Goal: Task Accomplishment & Management: Manage account settings

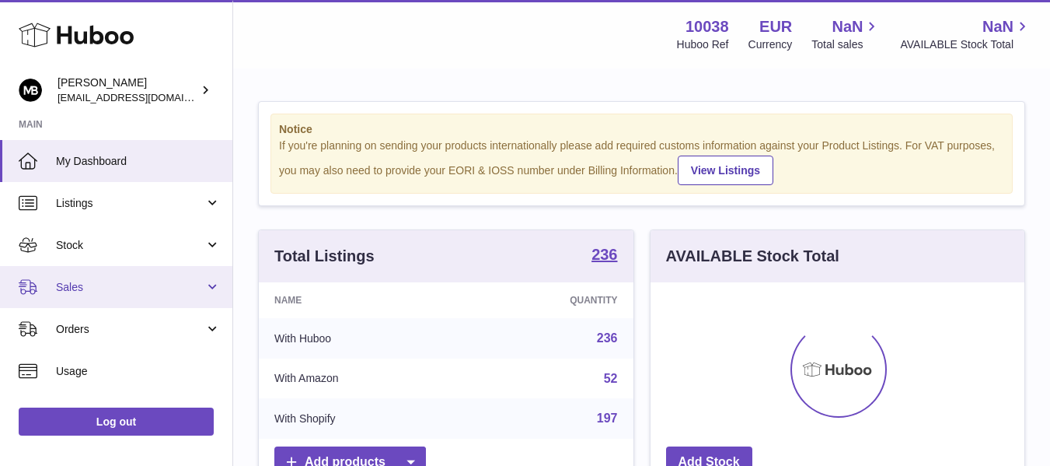
click at [68, 288] on span "Sales" at bounding box center [130, 287] width 148 height 15
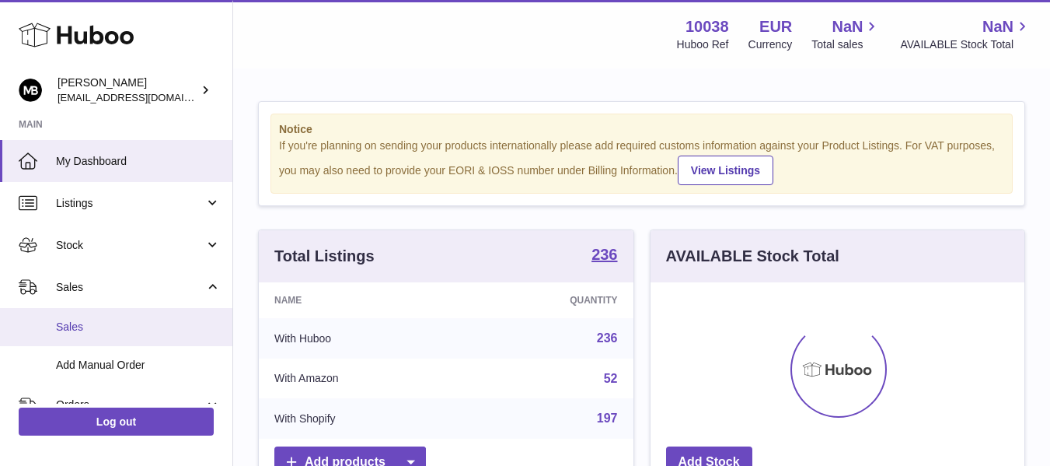
click at [65, 316] on link "Sales" at bounding box center [116, 327] width 232 height 38
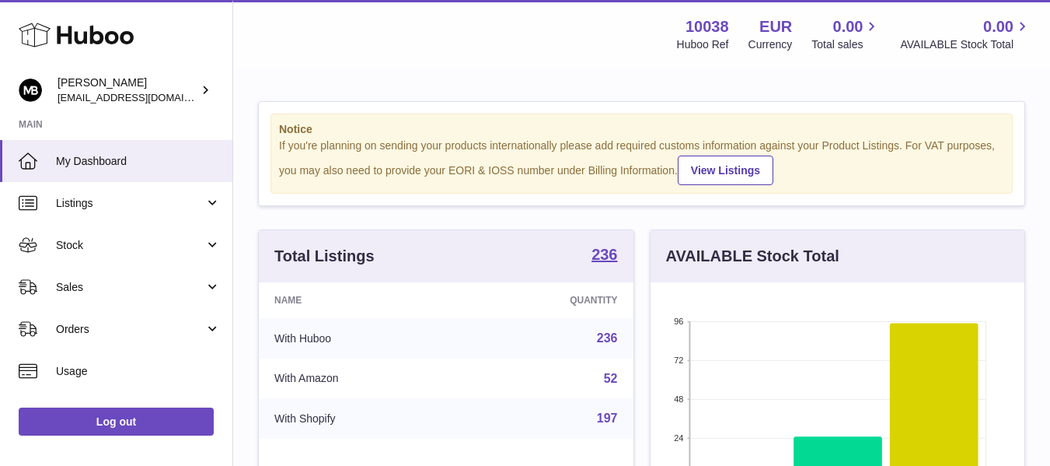
scroll to position [243, 374]
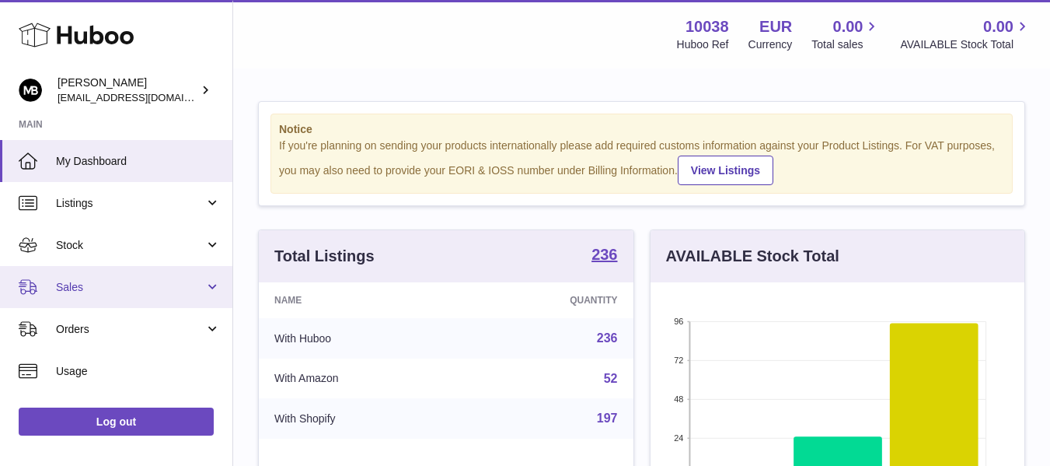
click at [67, 277] on link "Sales" at bounding box center [116, 287] width 232 height 42
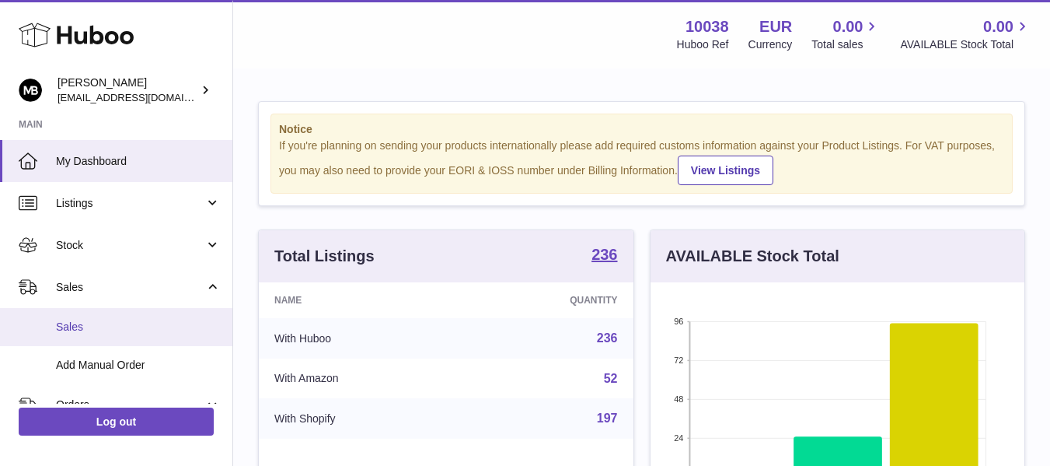
click at [58, 320] on span "Sales" at bounding box center [138, 327] width 165 height 15
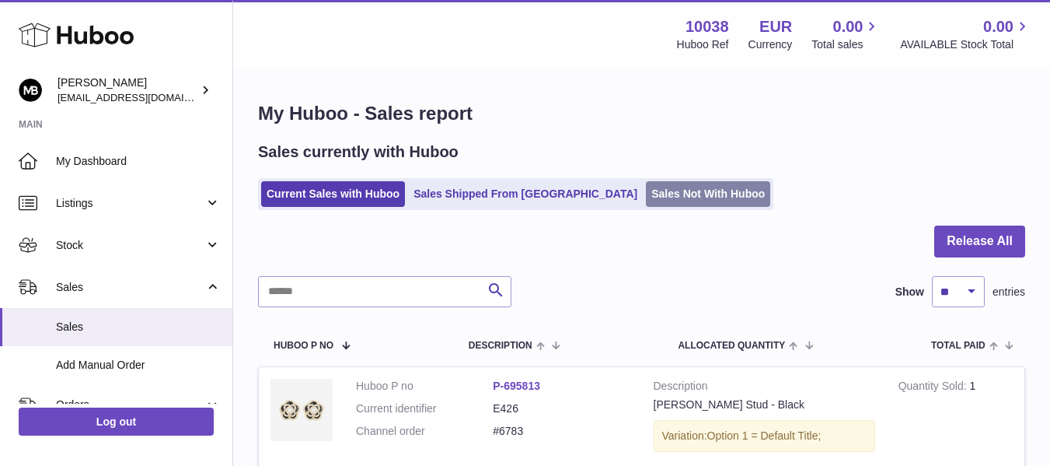
click at [646, 201] on link "Sales Not With Huboo" at bounding box center [708, 194] width 124 height 26
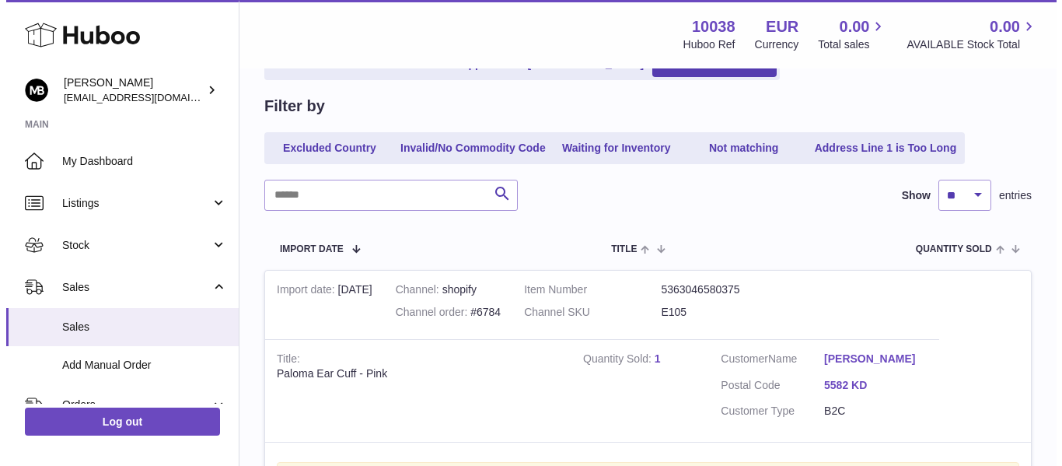
scroll to position [259, 0]
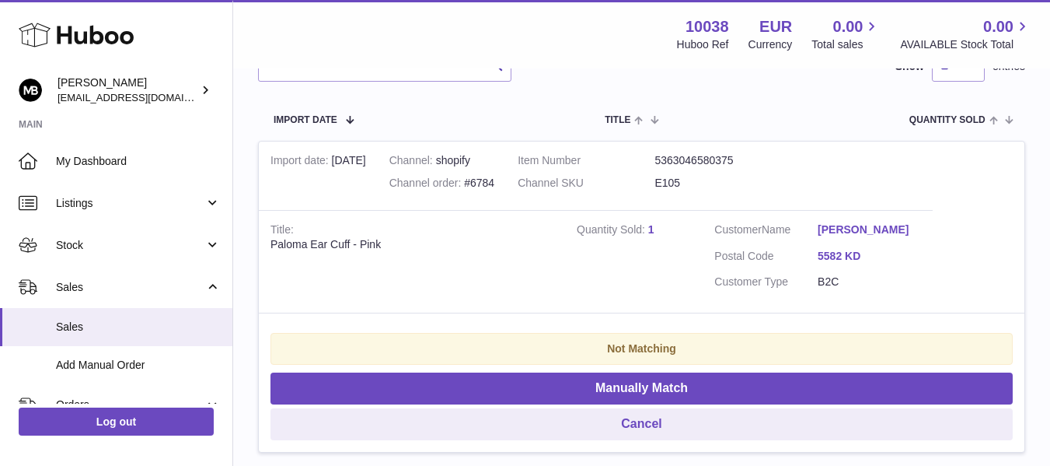
click at [295, 245] on div "Paloma Ear Cuff - Pink" at bounding box center [412, 244] width 283 height 15
copy div "Paloma"
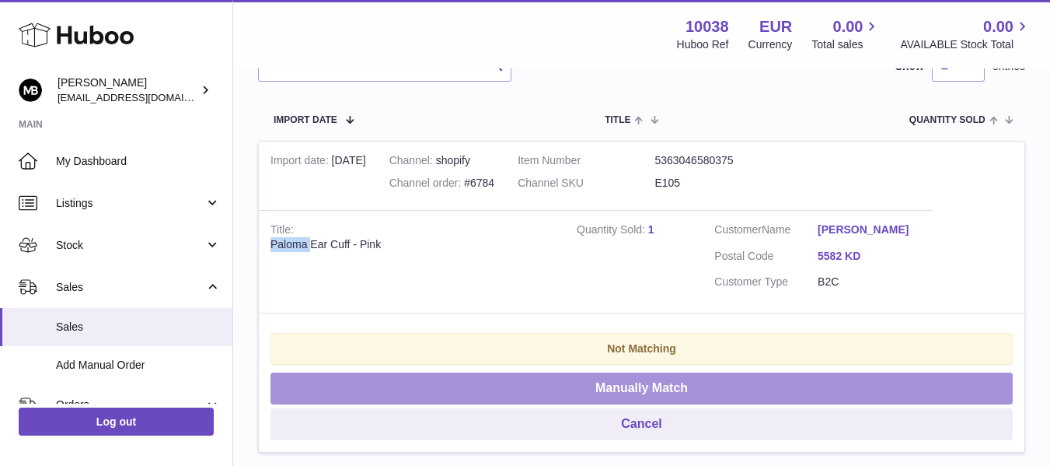
click at [571, 392] on button "Manually Match" at bounding box center [642, 388] width 742 height 32
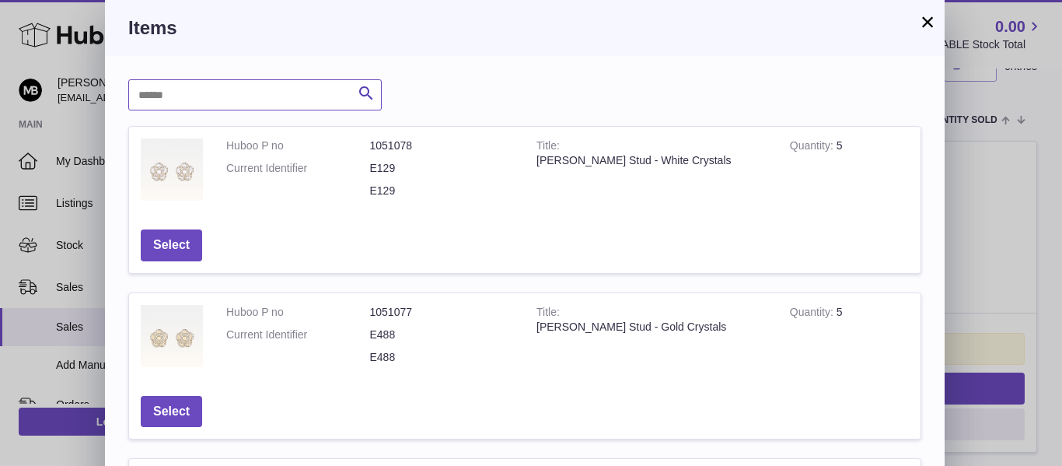
click at [285, 104] on input "text" at bounding box center [254, 94] width 253 height 31
paste input "******"
type input "******"
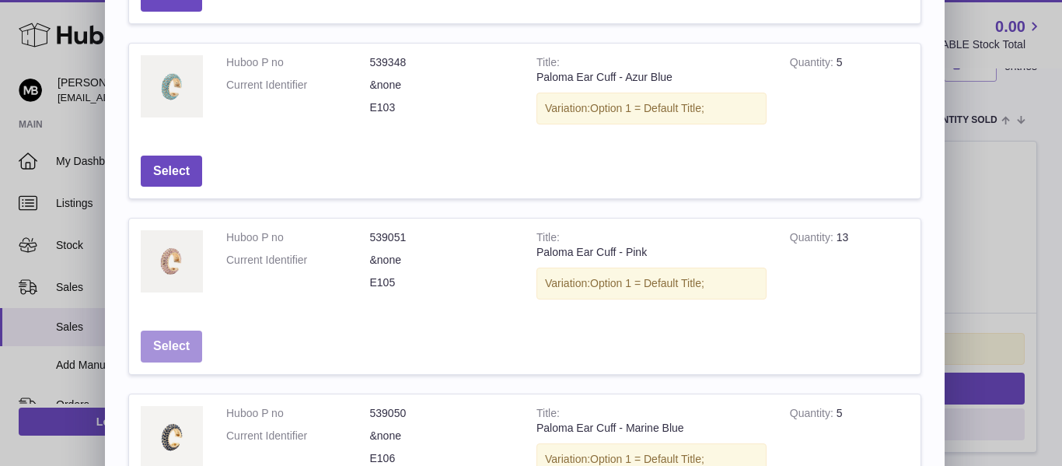
click at [179, 348] on button "Select" at bounding box center [171, 346] width 61 height 32
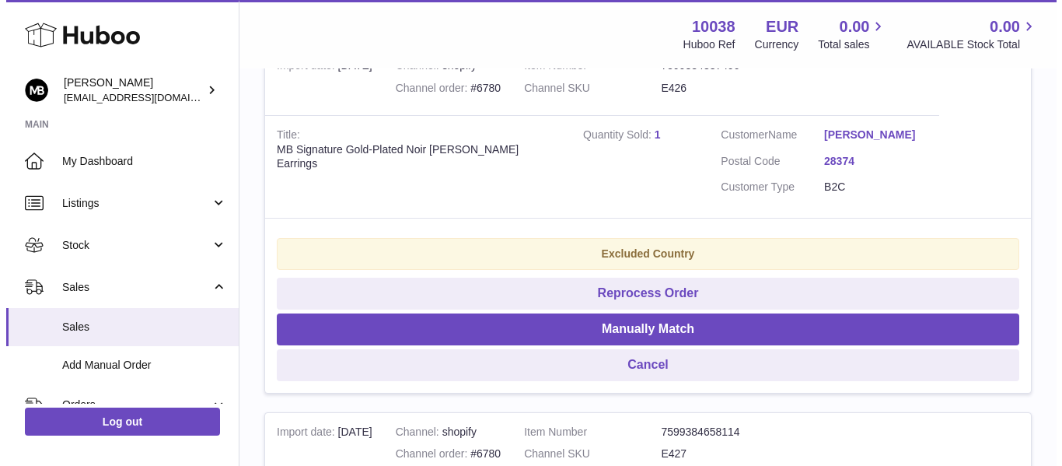
scroll to position [389, 0]
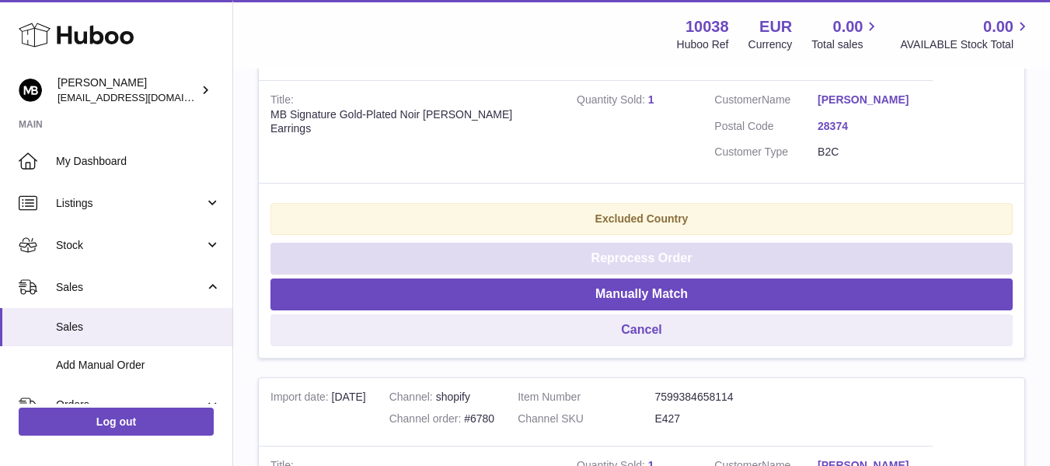
click at [565, 256] on button "Reprocess Order" at bounding box center [642, 259] width 742 height 32
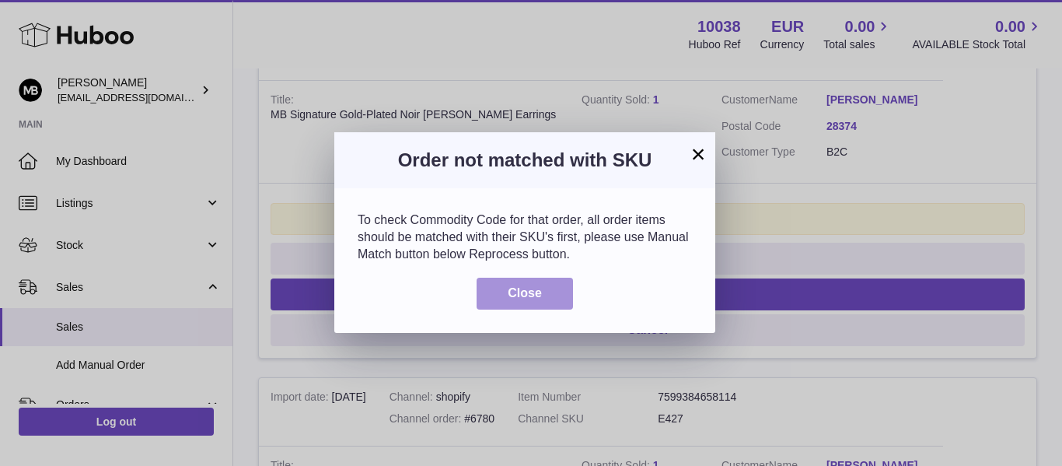
click at [505, 285] on button "Close" at bounding box center [525, 294] width 96 height 32
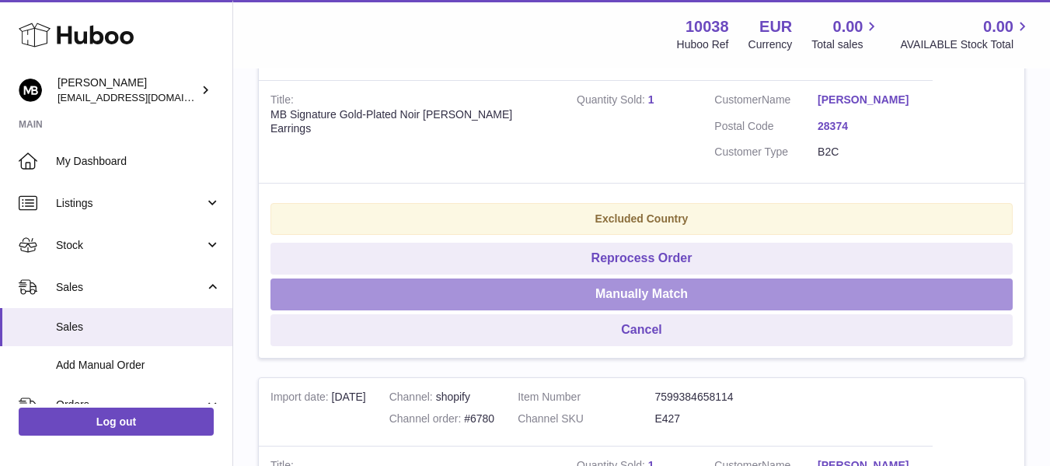
click at [606, 292] on button "Manually Match" at bounding box center [642, 294] width 742 height 32
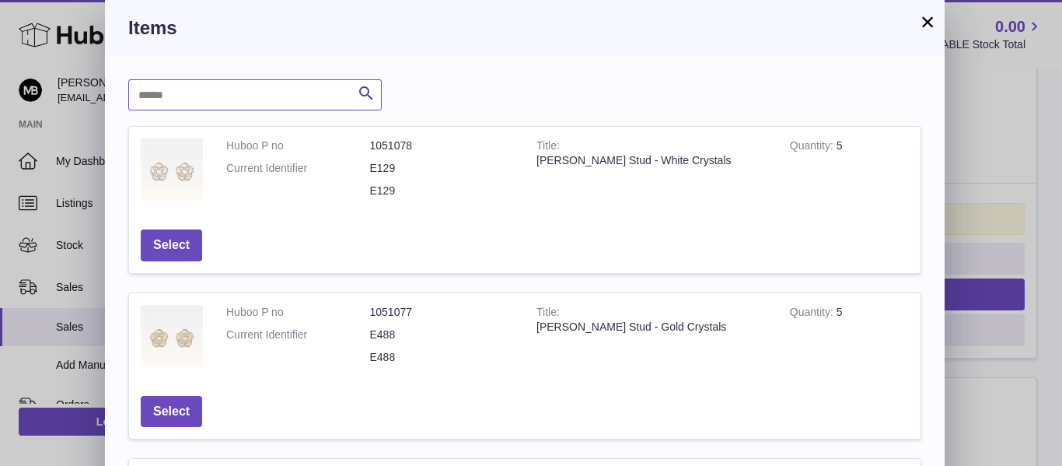
click at [239, 97] on input "text" at bounding box center [254, 94] width 253 height 31
type input "*"
paste input "******"
type input "******"
click at [365, 103] on icon "submit" at bounding box center [366, 93] width 19 height 19
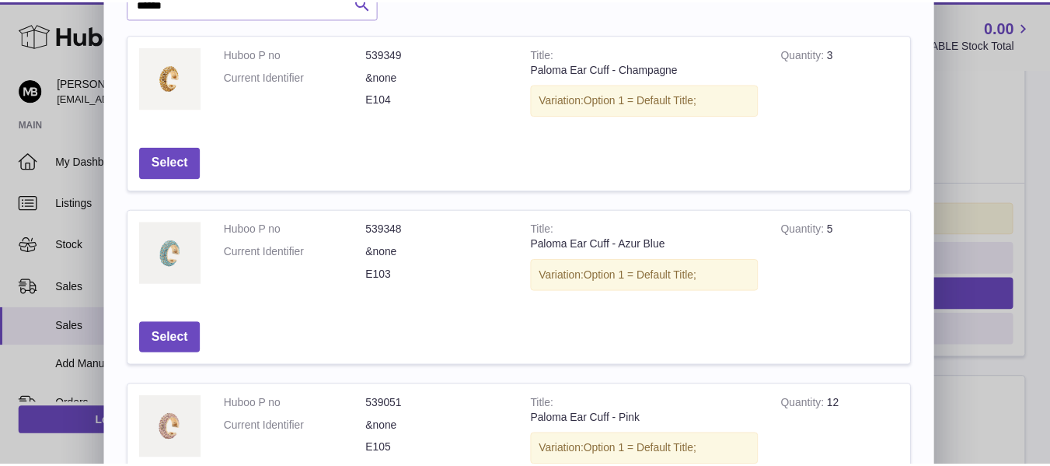
scroll to position [259, 0]
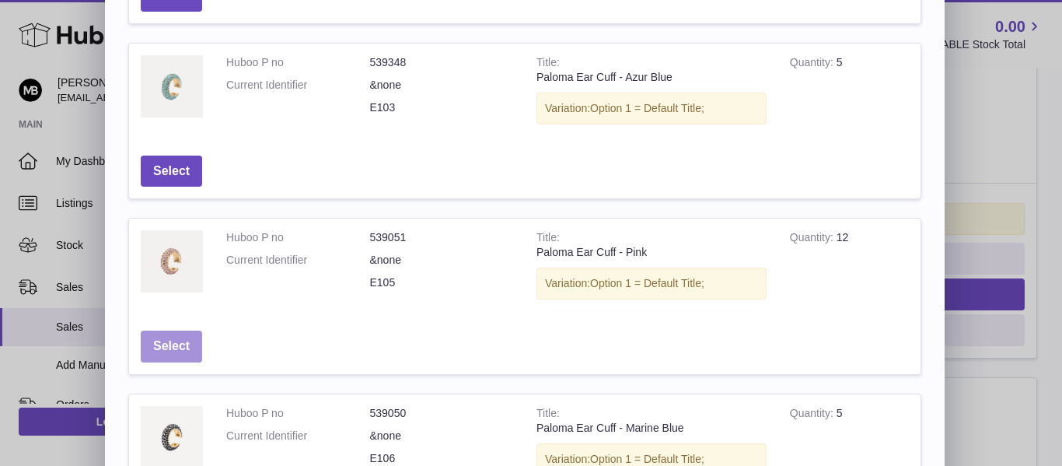
click at [170, 344] on button "Select" at bounding box center [171, 346] width 61 height 32
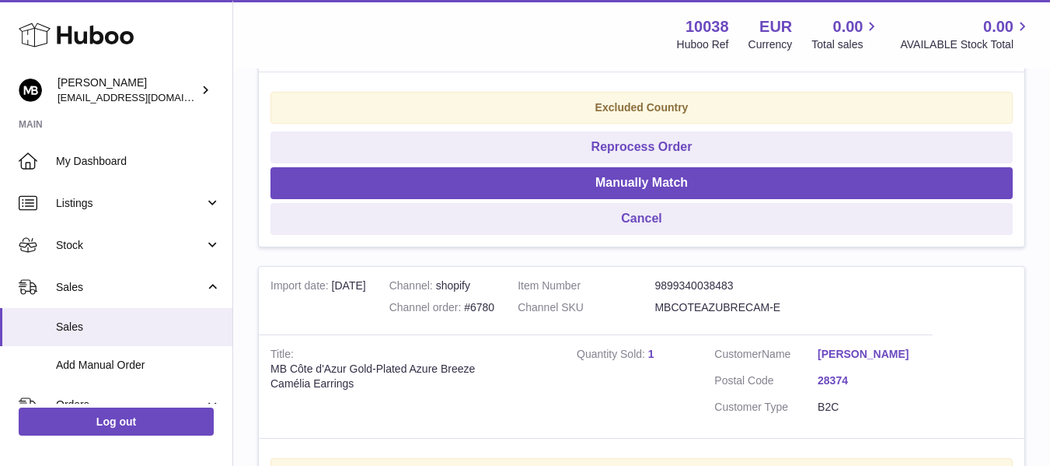
scroll to position [519, 0]
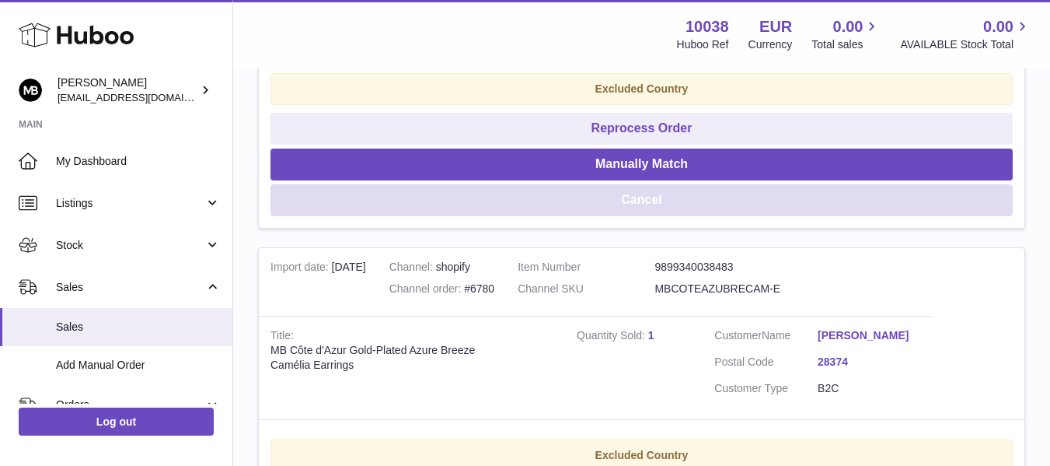
click at [646, 200] on button "Cancel" at bounding box center [642, 200] width 742 height 32
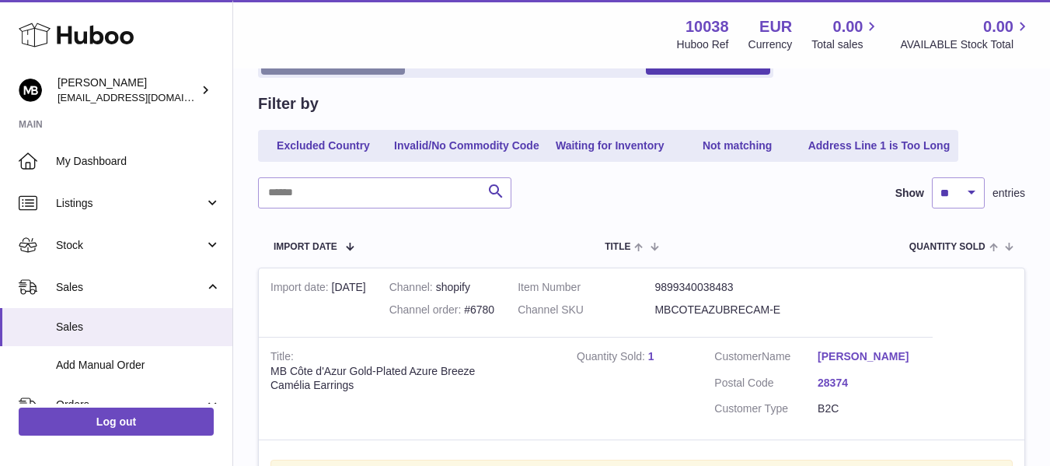
scroll to position [0, 0]
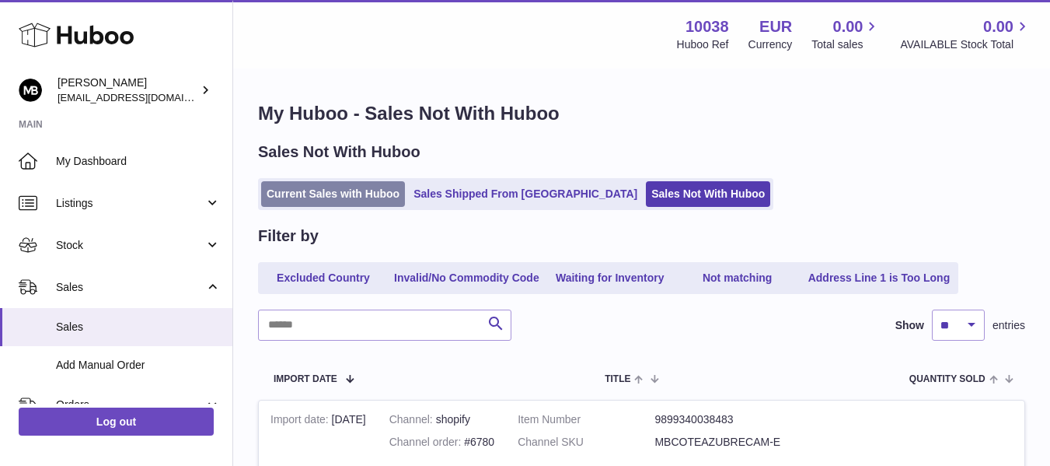
click at [330, 204] on link "Current Sales with Huboo" at bounding box center [333, 194] width 144 height 26
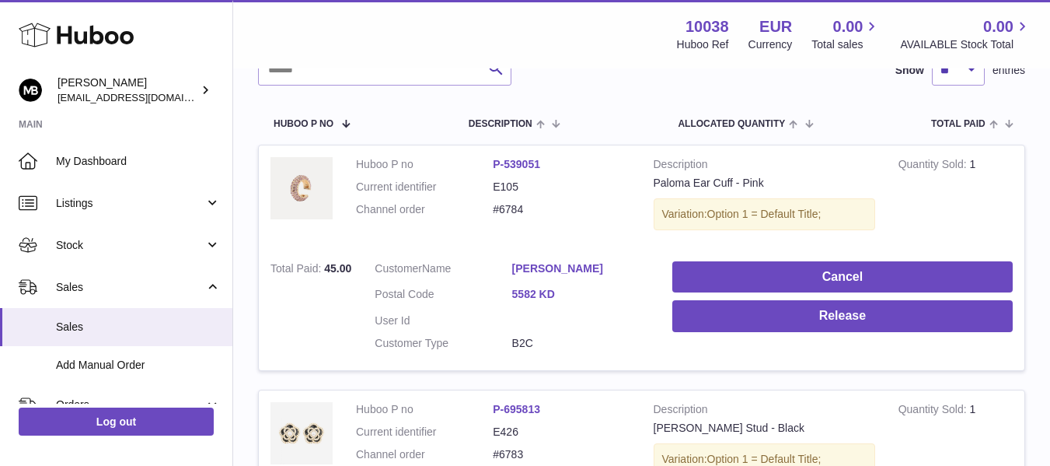
scroll to position [259, 0]
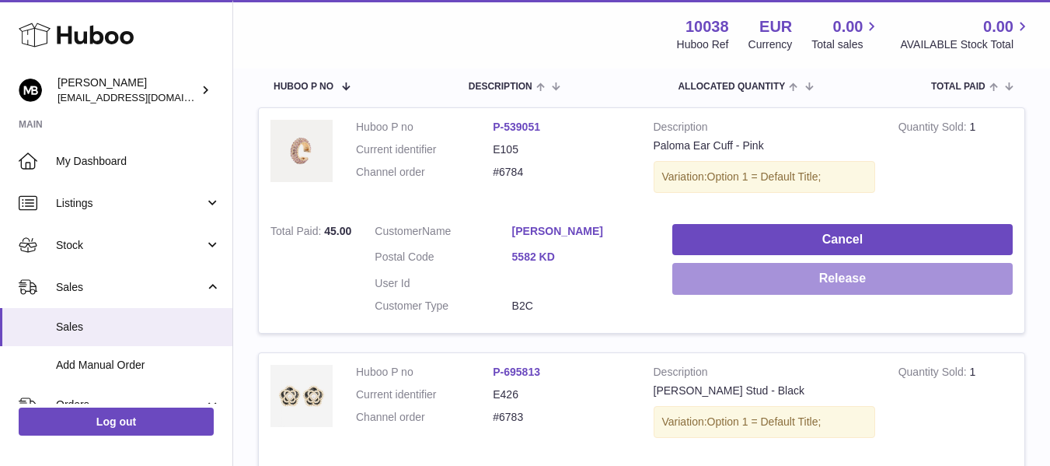
click at [773, 292] on button "Release" at bounding box center [842, 279] width 341 height 32
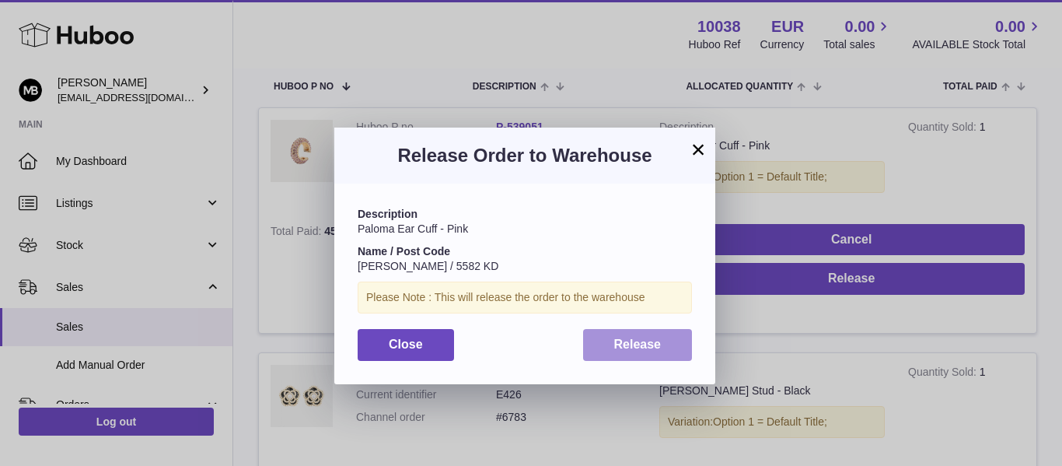
click at [641, 343] on span "Release" at bounding box center [637, 343] width 47 height 13
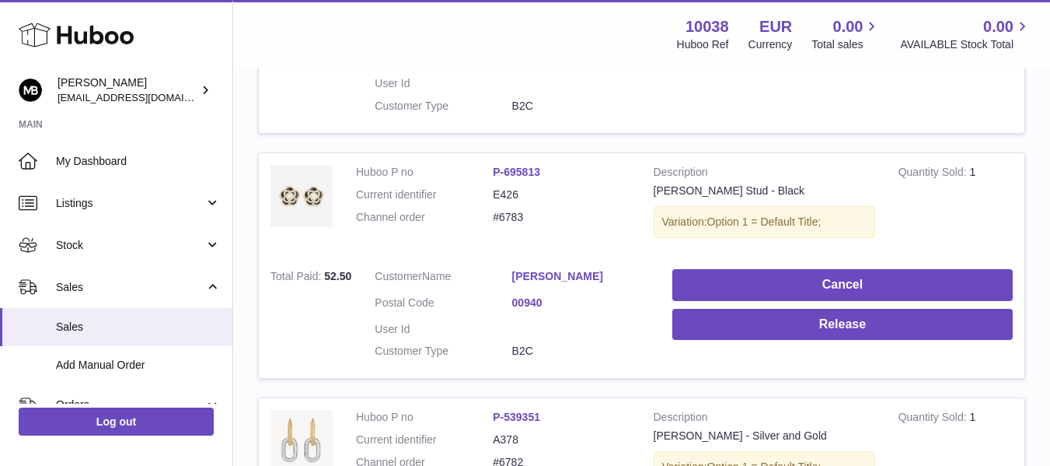
scroll to position [519, 0]
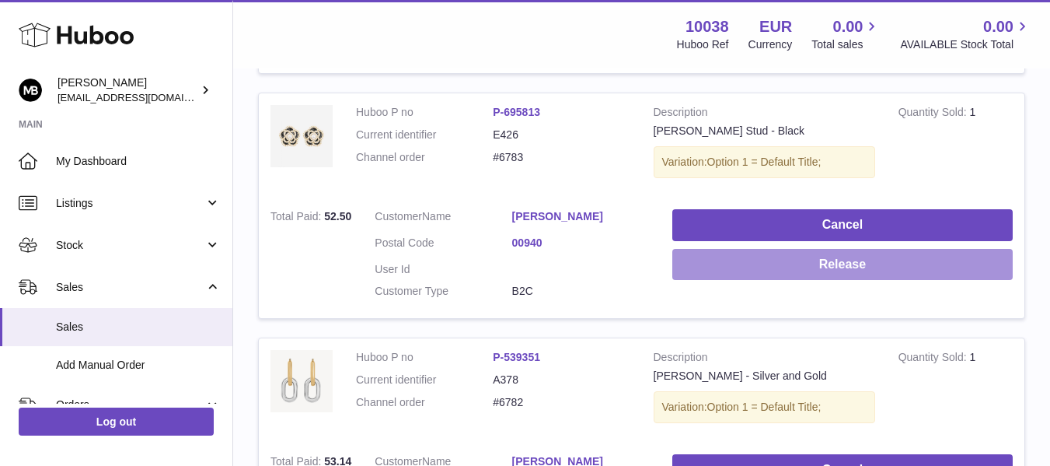
click at [799, 268] on button "Release" at bounding box center [842, 265] width 341 height 32
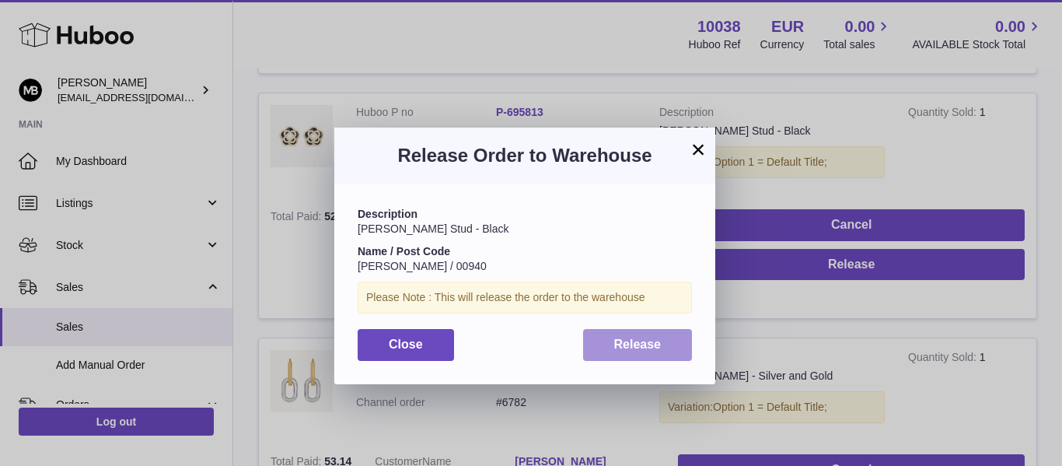
click at [641, 340] on span "Release" at bounding box center [637, 343] width 47 height 13
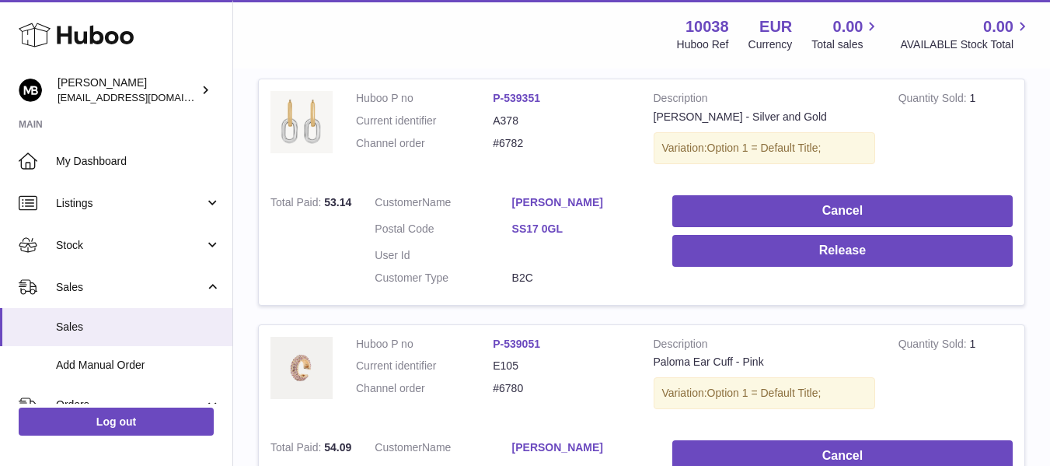
scroll to position [907, 0]
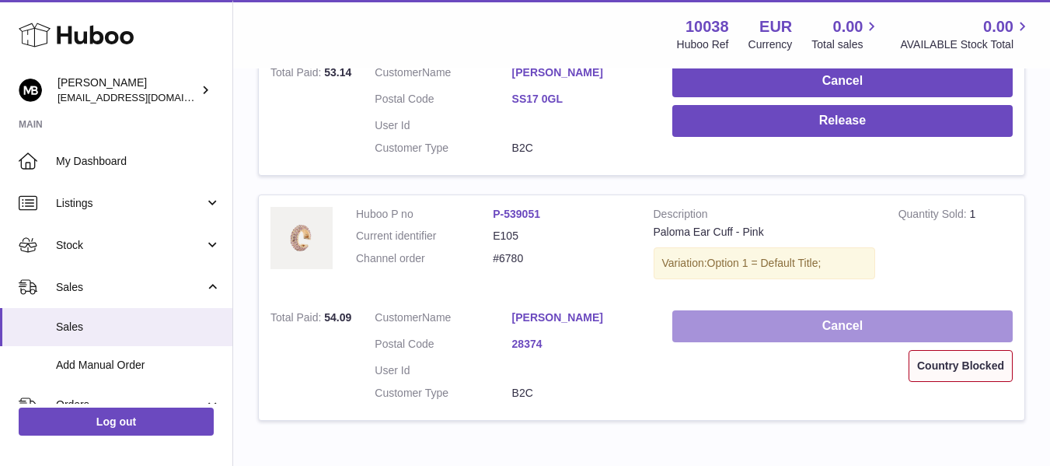
click at [761, 327] on button "Cancel" at bounding box center [842, 326] width 341 height 32
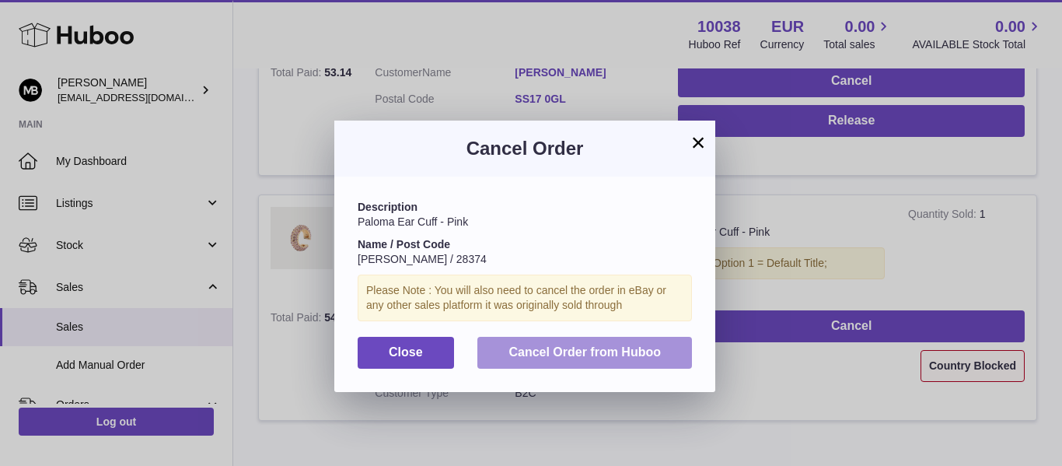
click at [609, 352] on span "Cancel Order from Huboo" at bounding box center [584, 351] width 152 height 13
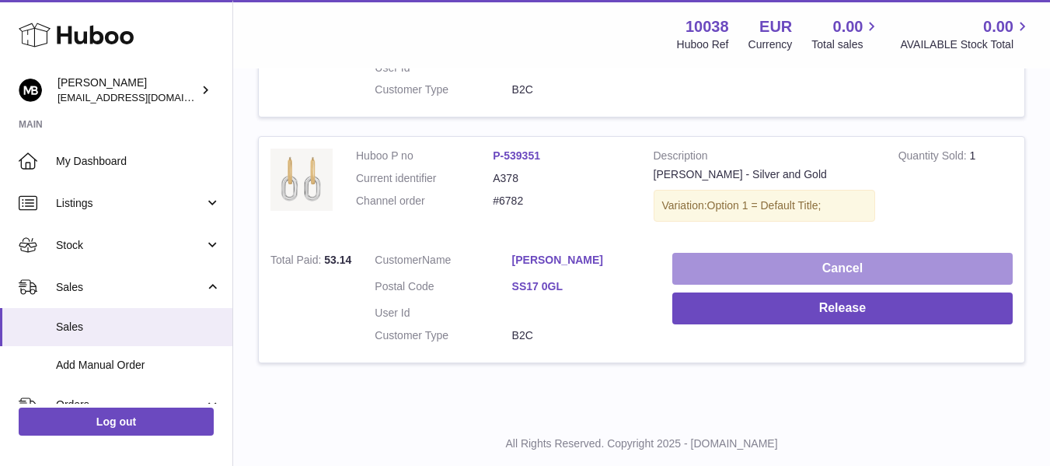
scroll to position [758, 0]
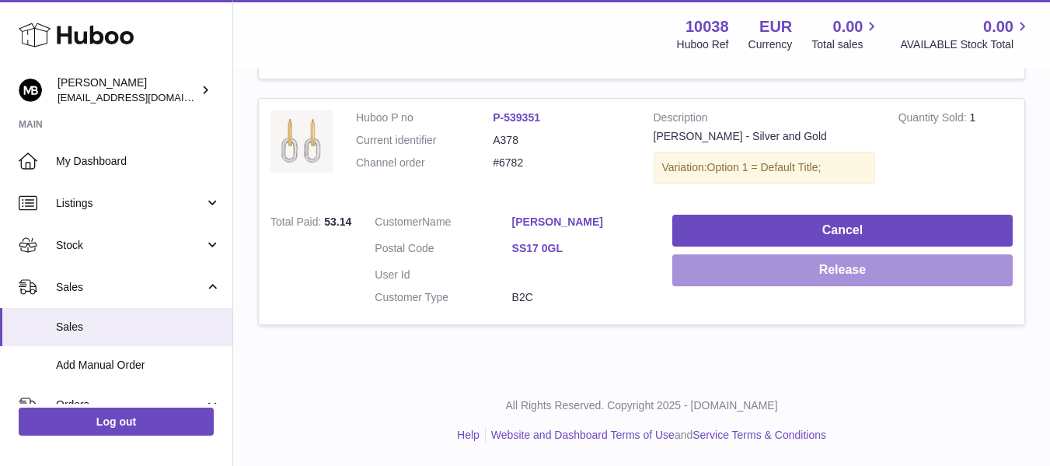
click at [781, 274] on button "Release" at bounding box center [842, 270] width 341 height 32
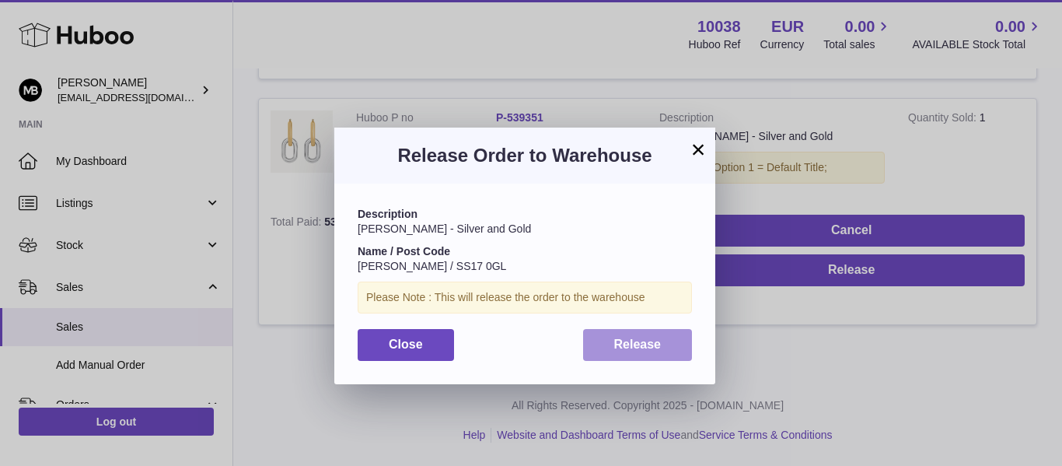
click at [638, 344] on span "Release" at bounding box center [637, 343] width 47 height 13
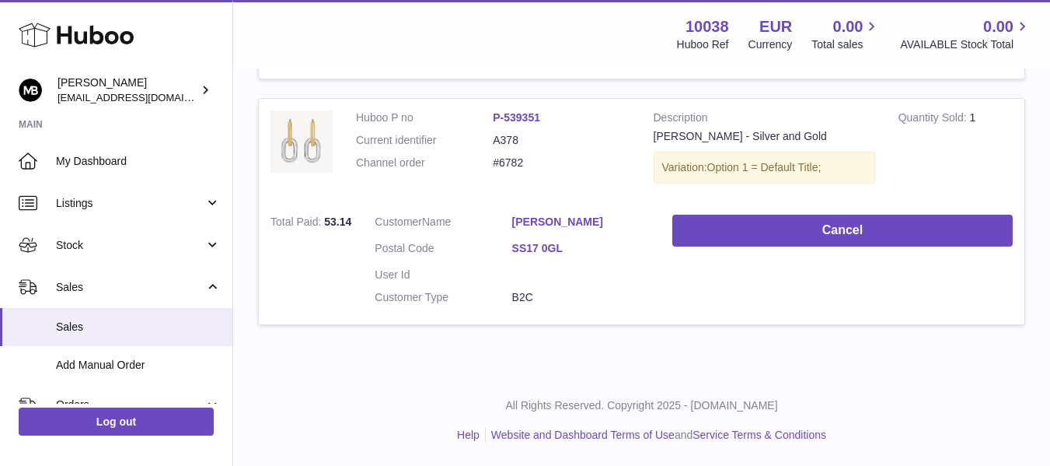
click at [568, 270] on dd at bounding box center [580, 274] width 137 height 15
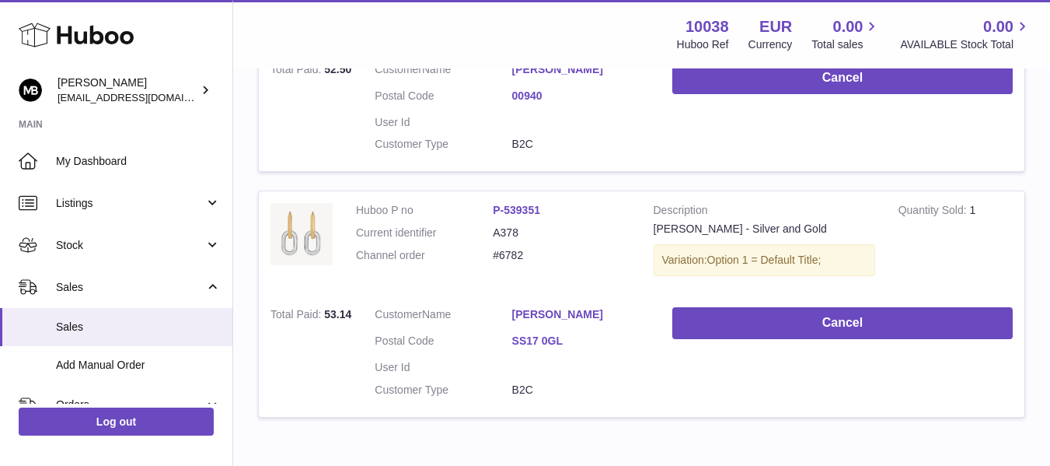
scroll to position [628, 0]
